Goal: Information Seeking & Learning: Learn about a topic

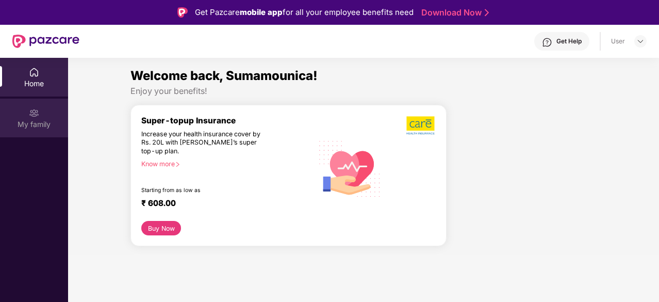
click at [35, 123] on div "My family" at bounding box center [34, 124] width 68 height 10
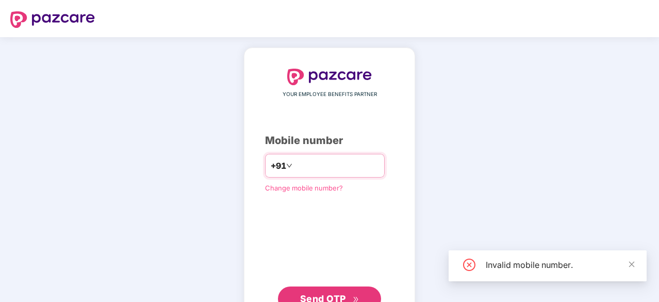
click at [294, 166] on input "********" at bounding box center [336, 165] width 85 height 16
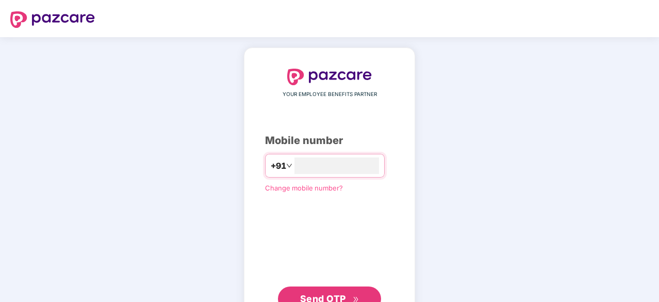
type input "**********"
click at [336, 296] on span "Send OTP" at bounding box center [323, 297] width 46 height 11
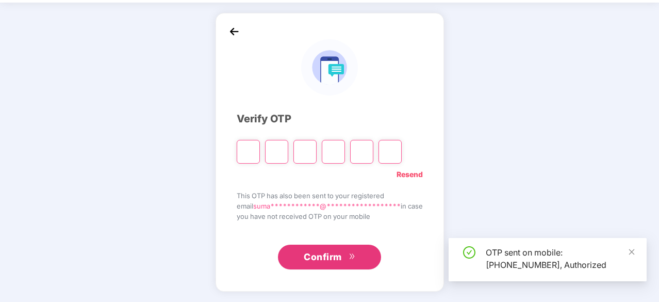
scroll to position [34, 0]
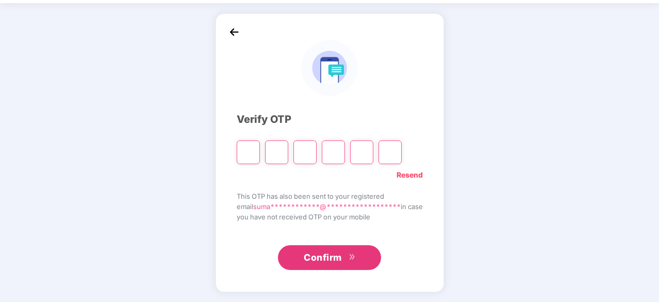
type input "*"
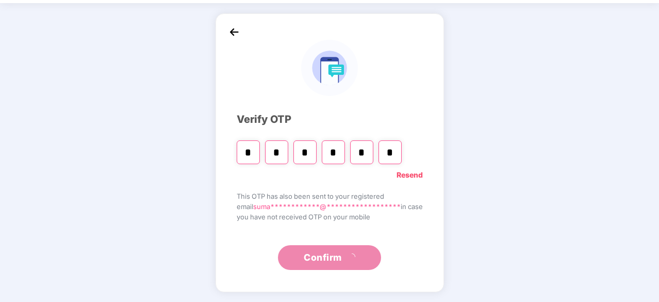
type input "*"
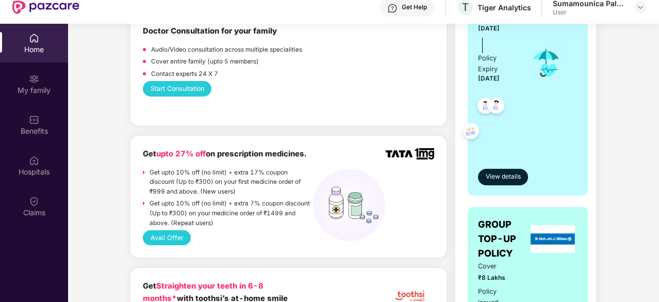
scroll to position [390, 0]
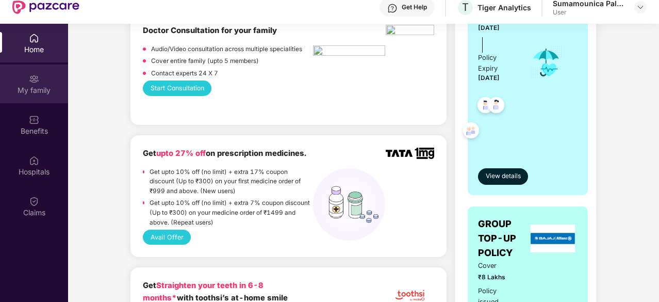
click at [43, 81] on div "My family" at bounding box center [34, 83] width 68 height 39
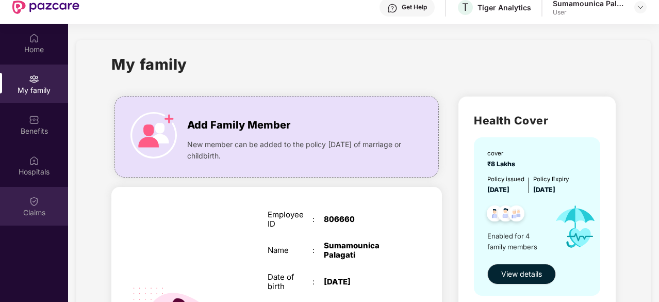
click at [31, 218] on div "Claims" at bounding box center [34, 206] width 68 height 39
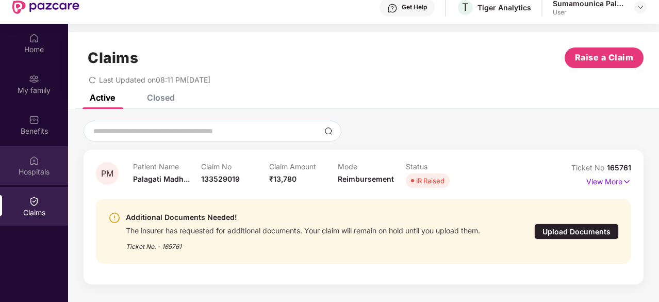
click at [39, 168] on div "Hospitals" at bounding box center [34, 172] width 68 height 10
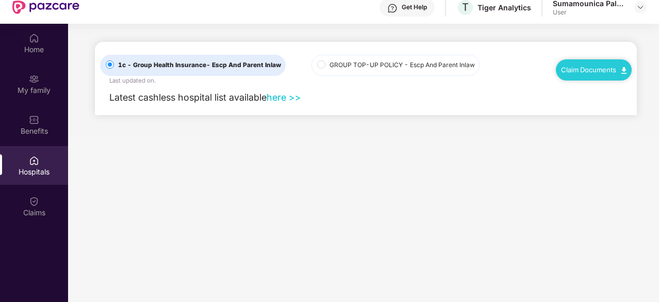
click at [326, 63] on span "GROUP TOP-UP POLICY - Escp And Parent Inlaw" at bounding box center [402, 65] width 154 height 10
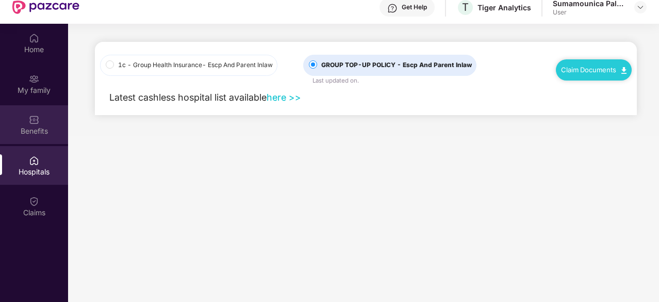
click at [39, 136] on div "Benefits" at bounding box center [34, 124] width 68 height 39
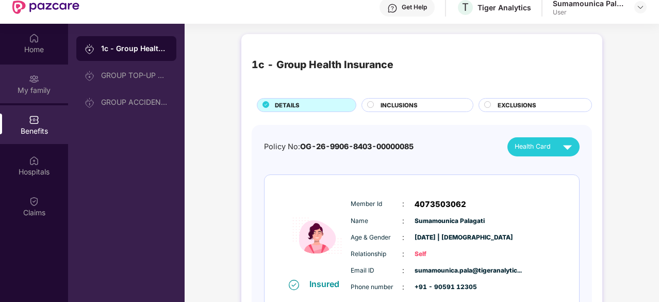
click at [35, 94] on div "My family" at bounding box center [34, 90] width 68 height 10
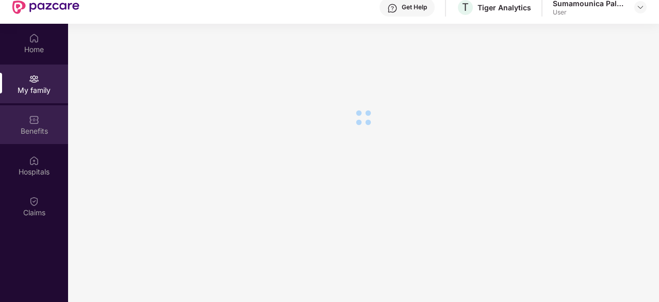
click at [41, 135] on div "Benefits" at bounding box center [34, 131] width 68 height 10
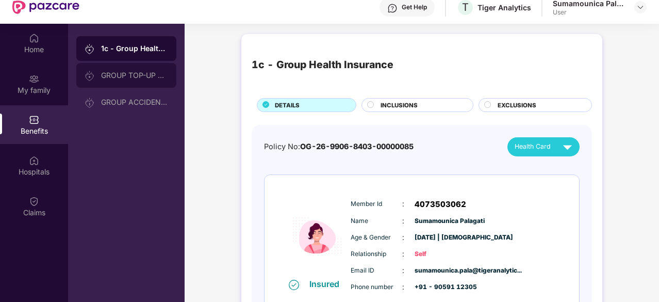
click at [129, 78] on div "GROUP TOP-UP POLICY" at bounding box center [134, 75] width 67 height 8
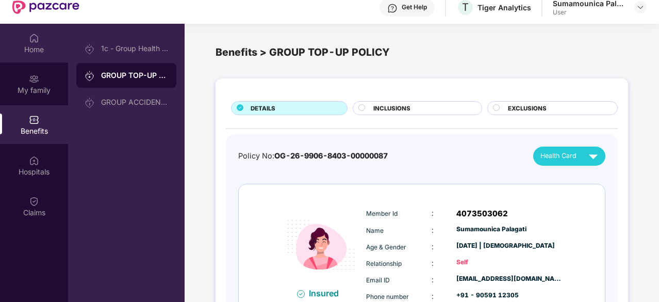
click at [35, 39] on img at bounding box center [34, 38] width 10 height 10
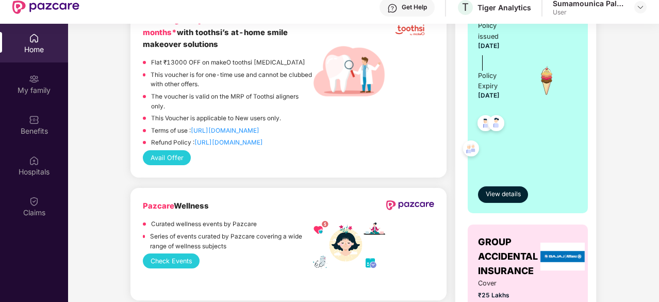
scroll to position [653, 0]
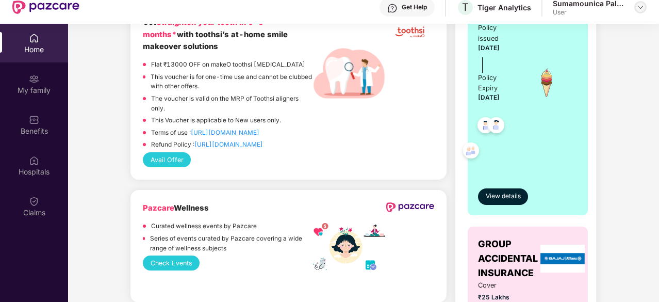
click at [637, 7] on img at bounding box center [640, 7] width 8 height 8
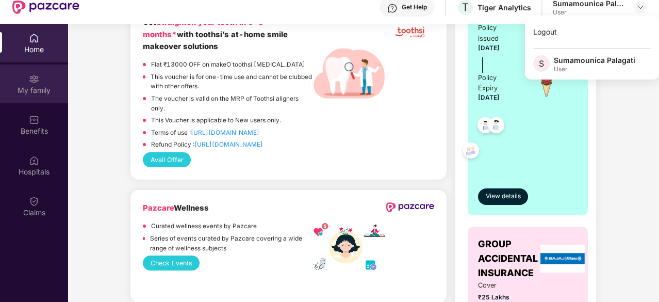
click at [35, 79] on img at bounding box center [34, 79] width 10 height 10
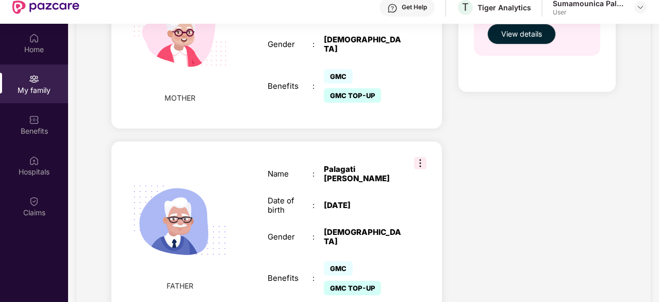
scroll to position [58, 0]
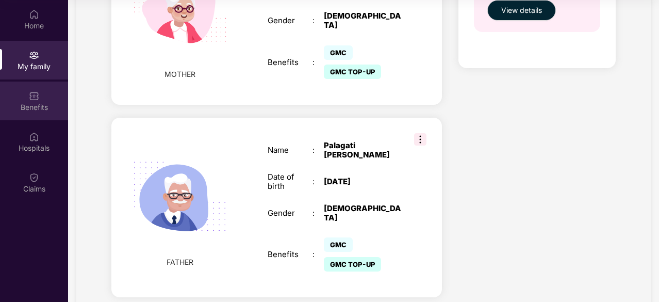
click at [29, 97] on img at bounding box center [34, 96] width 10 height 10
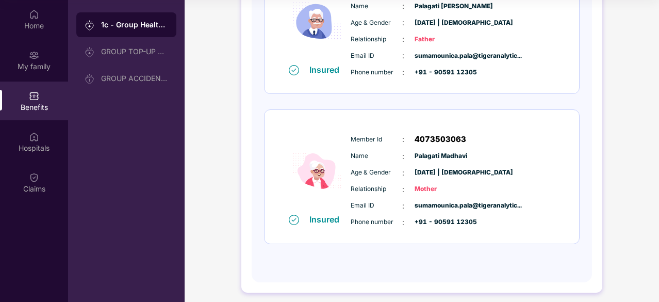
scroll to position [494, 0]
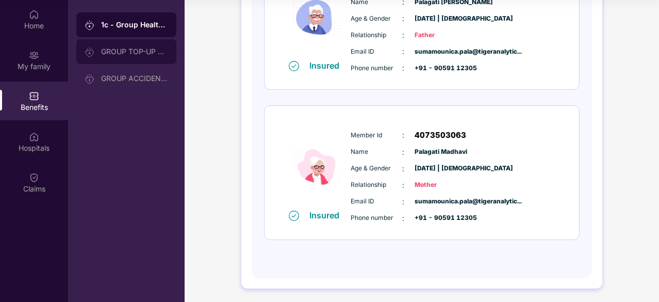
click at [112, 49] on div "GROUP TOP-UP POLICY" at bounding box center [134, 51] width 67 height 8
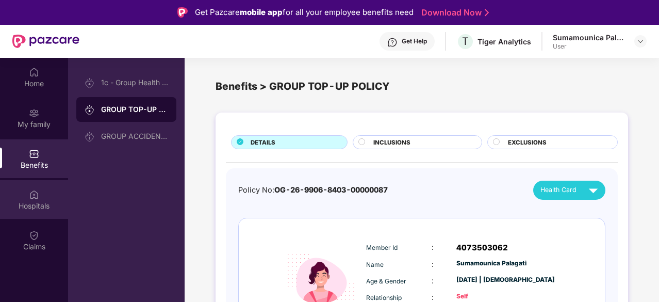
click at [32, 203] on div "Hospitals" at bounding box center [34, 206] width 68 height 10
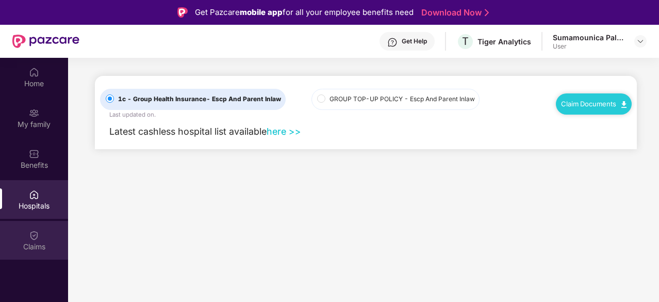
click at [36, 229] on div at bounding box center [34, 234] width 10 height 10
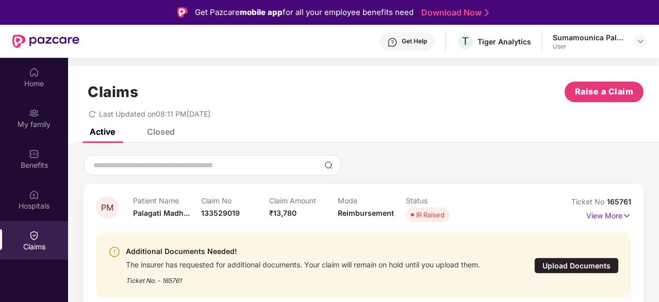
click at [172, 136] on div "Closed" at bounding box center [161, 131] width 28 height 10
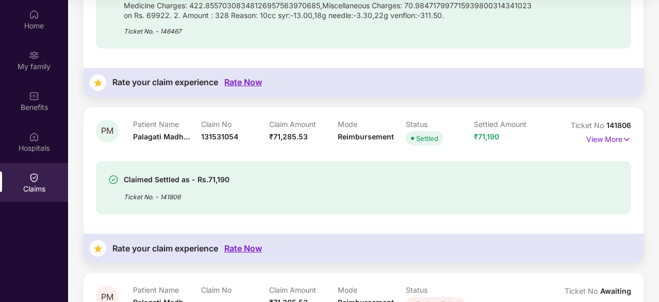
scroll to position [737, 0]
